Goal: Task Accomplishment & Management: Use online tool/utility

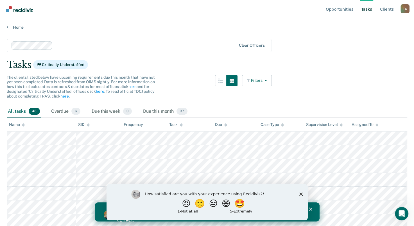
click at [300, 193] on polygon "Close survey" at bounding box center [300, 193] width 3 height 3
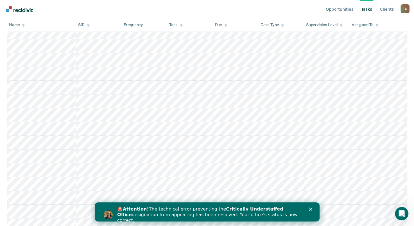
scroll to position [561, 0]
click at [310, 209] on polygon "Close" at bounding box center [310, 208] width 3 height 3
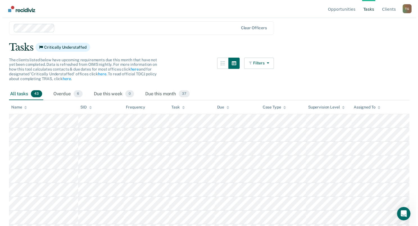
scroll to position [0, 0]
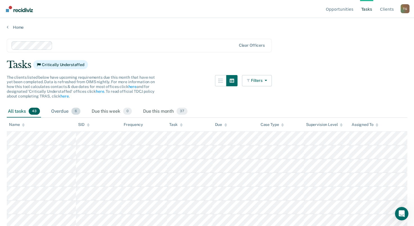
click at [60, 114] on div "Overdue 6" at bounding box center [65, 111] width 31 height 12
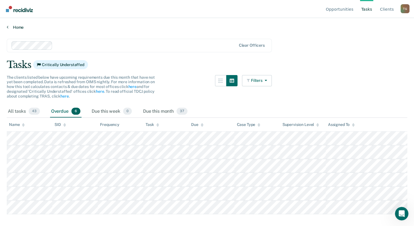
click at [10, 26] on link "Home" at bounding box center [207, 27] width 401 height 5
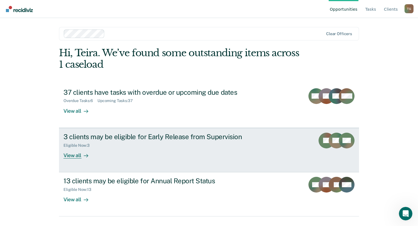
click at [74, 154] on div "View all" at bounding box center [79, 153] width 31 height 11
